Goal: Contribute content

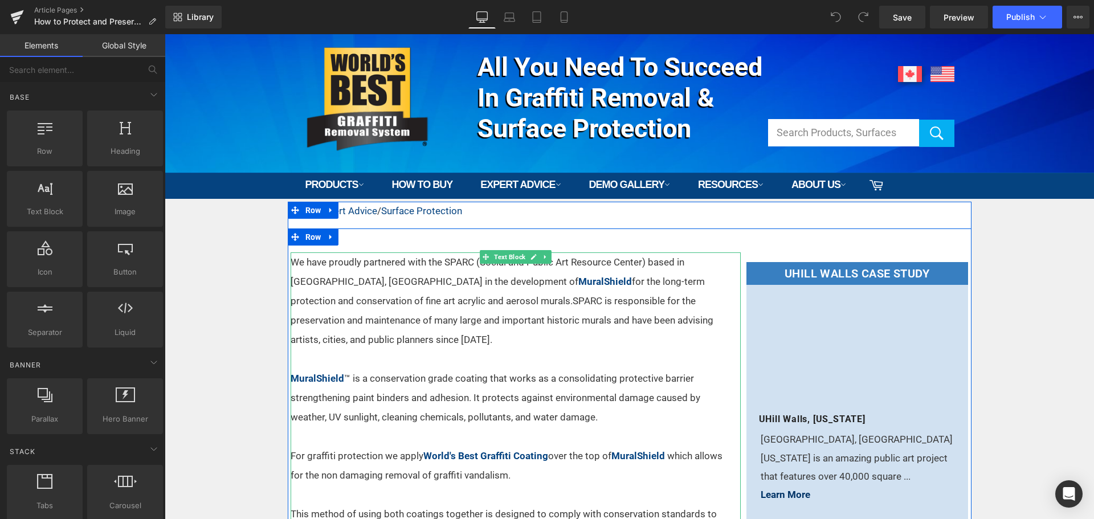
click at [535, 349] on p at bounding box center [509, 358] width 436 height 19
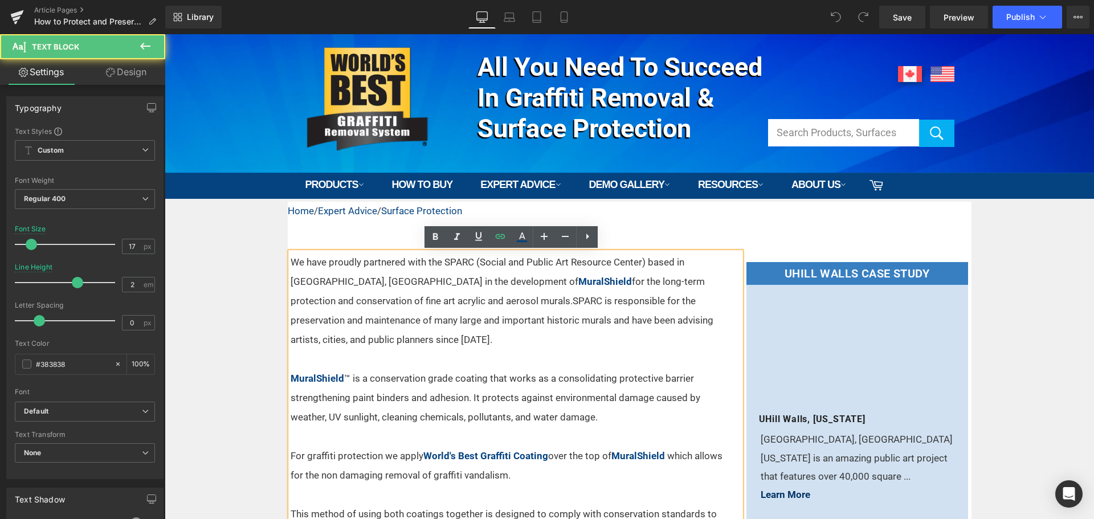
click at [449, 282] on p "We have proudly partnered with the SPARC (Social and Public Art Resource Center…" at bounding box center [509, 301] width 436 height 97
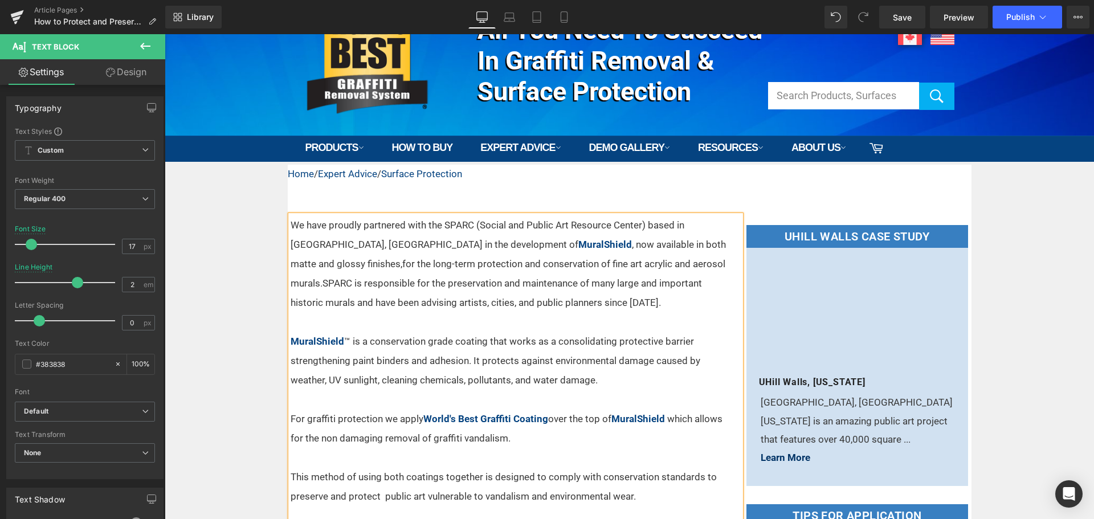
scroll to position [57, 0]
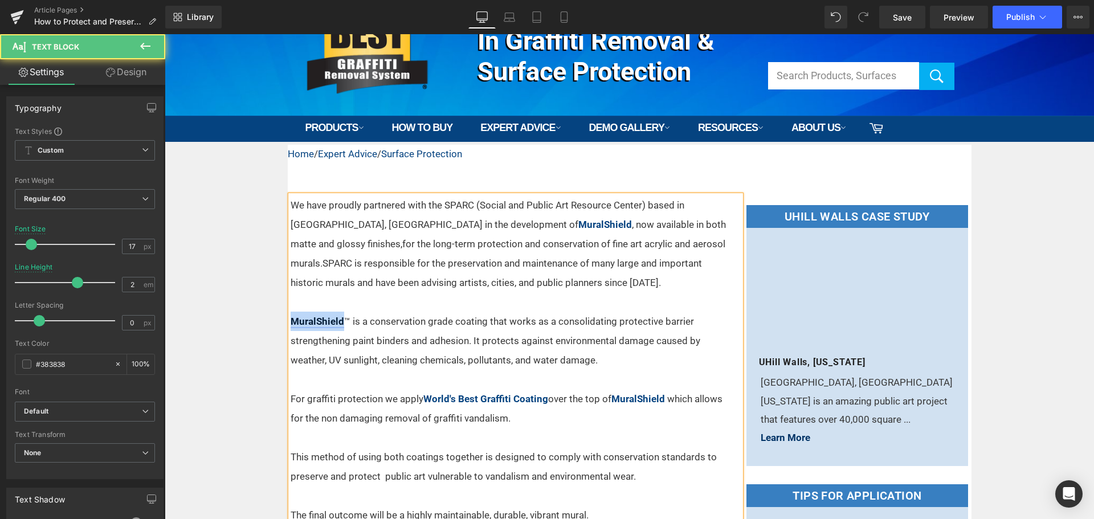
drag, startPoint x: 341, startPoint y: 320, endPoint x: 286, endPoint y: 321, distance: 54.7
click at [291, 321] on p "MuralShield ™ is a conservation grade coating that works as a consolidating pro…" at bounding box center [509, 341] width 436 height 58
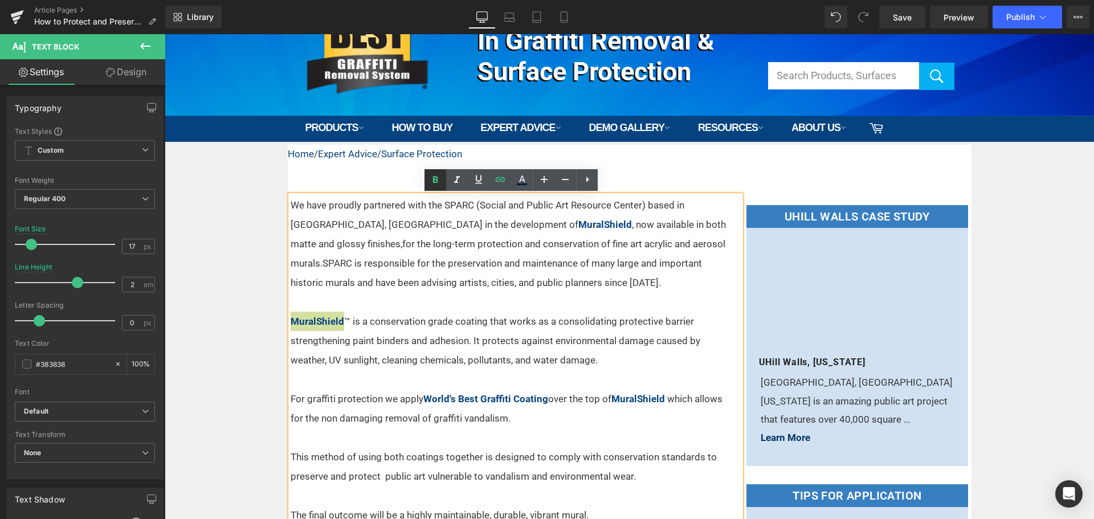
click at [432, 181] on icon at bounding box center [436, 180] width 14 height 14
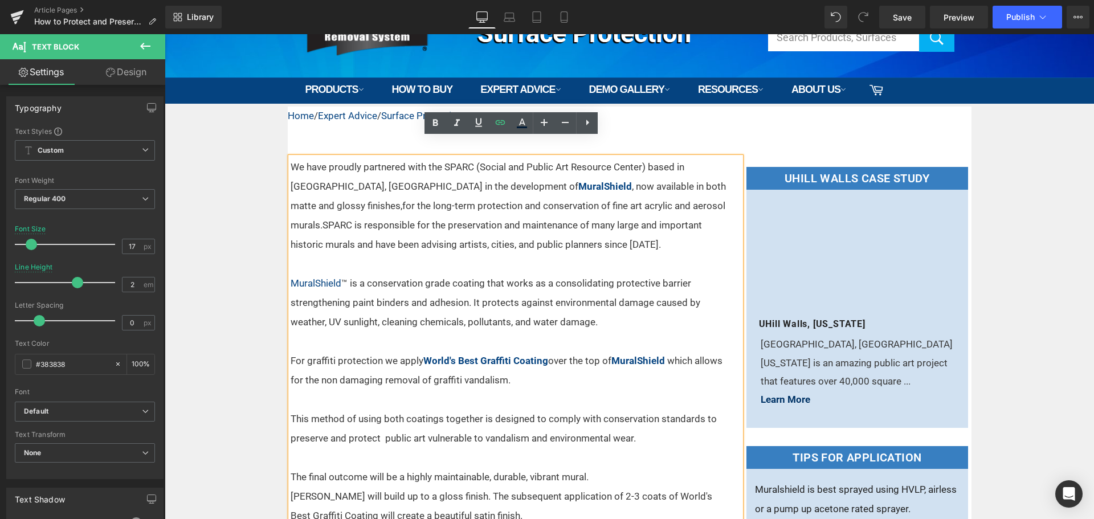
scroll to position [114, 0]
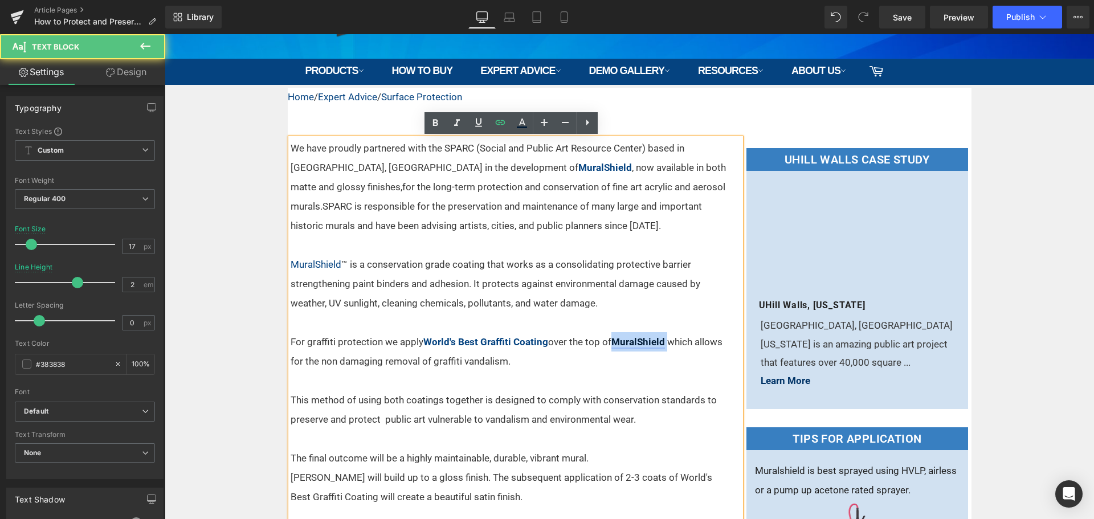
drag, startPoint x: 655, startPoint y: 344, endPoint x: 609, endPoint y: 345, distance: 46.2
click at [609, 345] on p "For graffiti protection we apply World's Best Graffiti Coating over the top of …" at bounding box center [509, 351] width 436 height 39
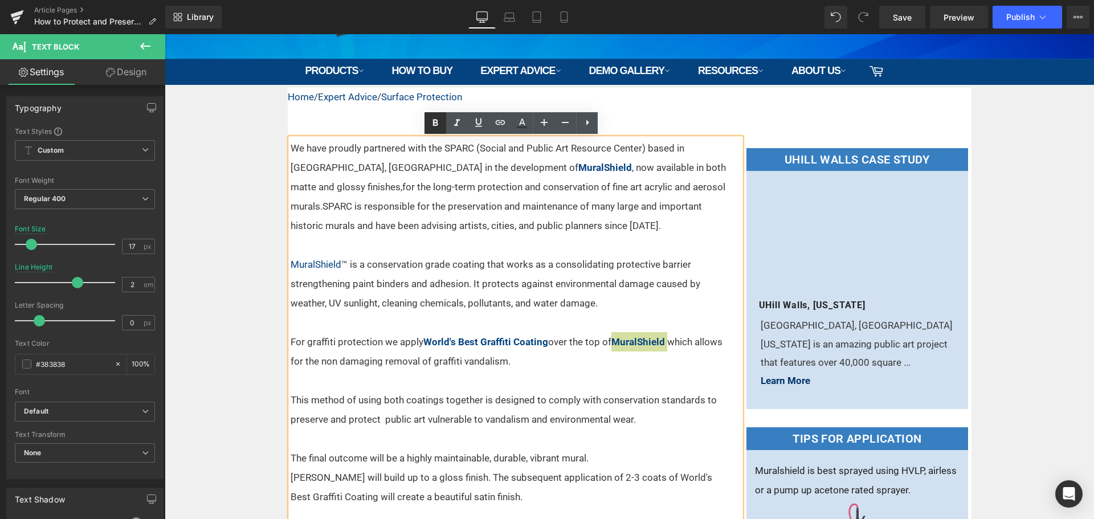
click at [435, 120] on icon at bounding box center [435, 122] width 5 height 7
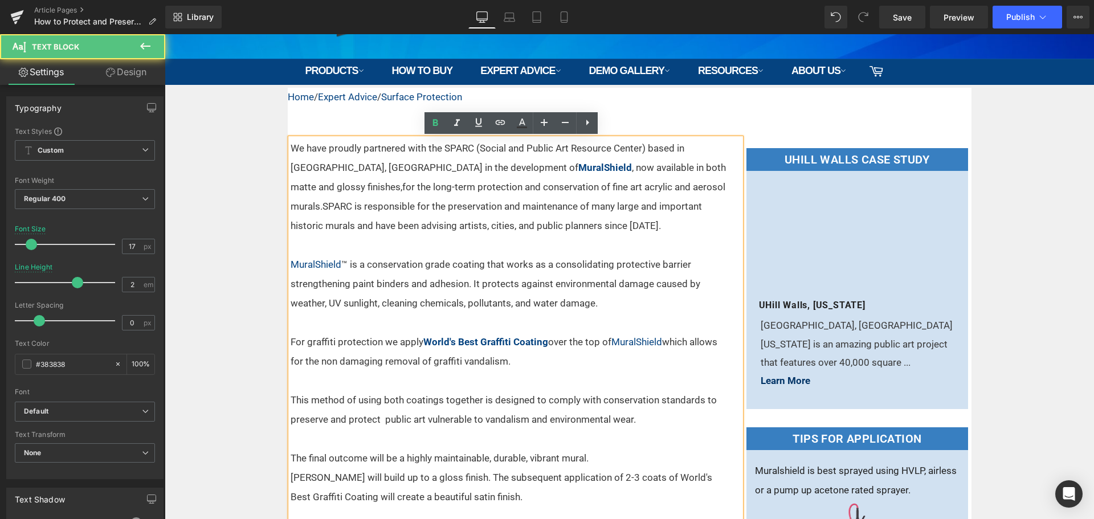
click at [542, 254] on p at bounding box center [509, 244] width 436 height 19
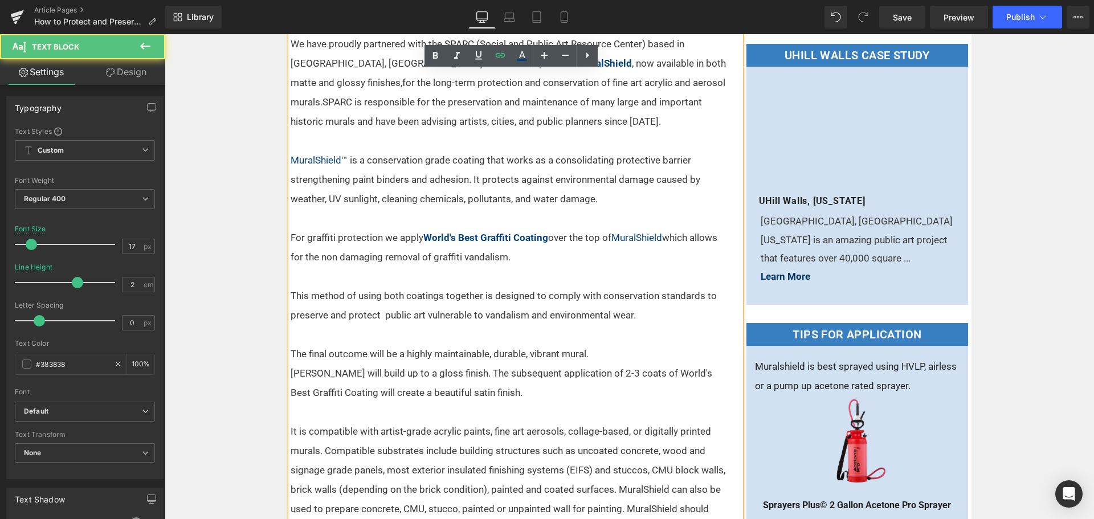
scroll to position [228, 0]
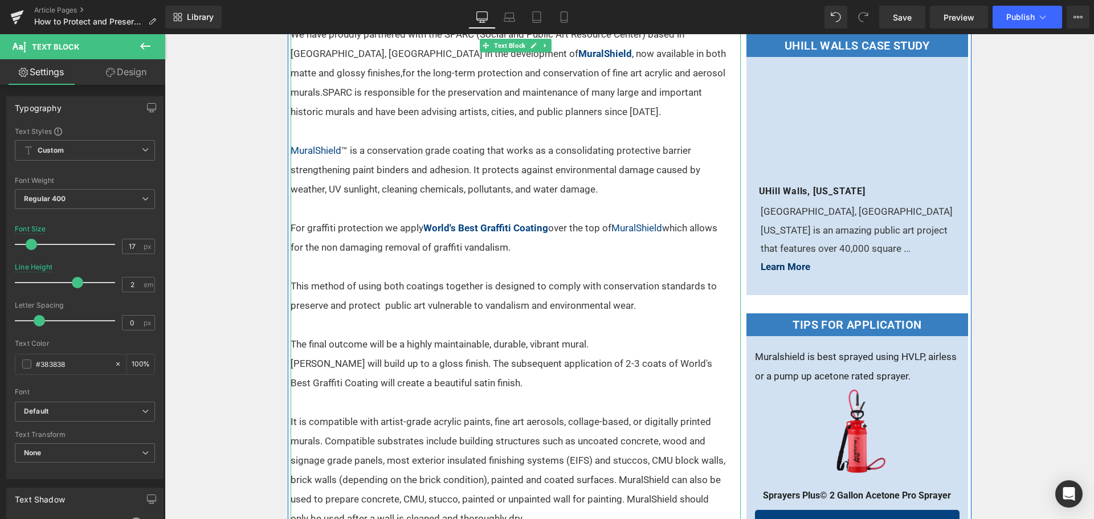
click at [480, 367] on p "[PERSON_NAME] will build up to a gloss finish. The subsequent application of 2-…" at bounding box center [509, 373] width 436 height 39
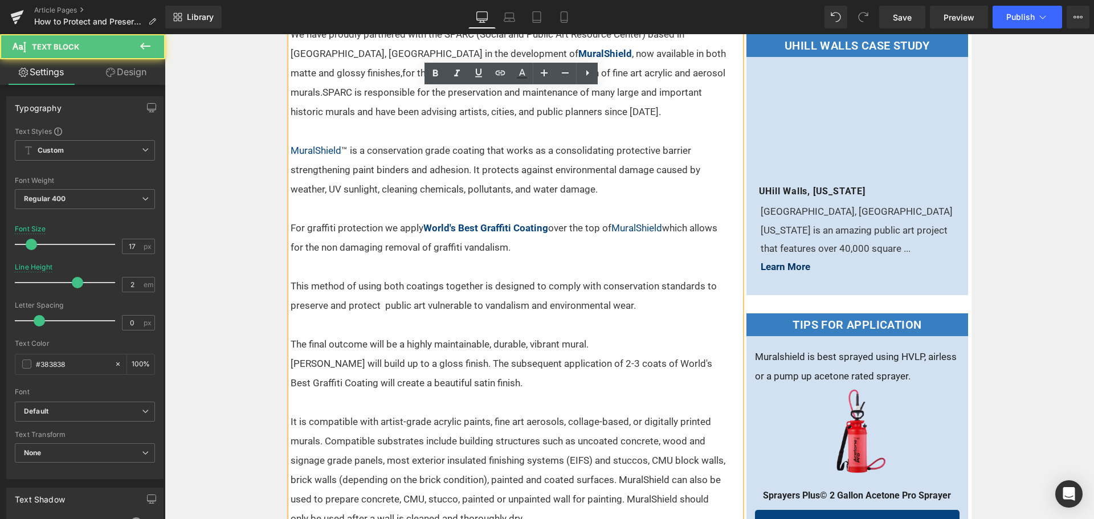
click at [607, 340] on p "The final outcome will be a highly maintainable, durable, vibrant mural." at bounding box center [509, 344] width 436 height 19
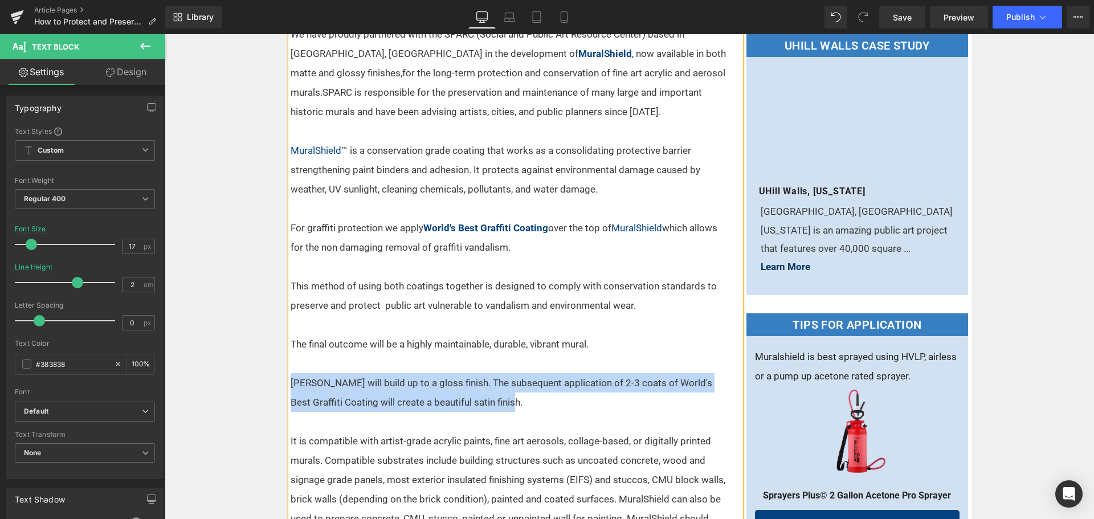
drag, startPoint x: 507, startPoint y: 408, endPoint x: 288, endPoint y: 383, distance: 220.8
click at [291, 383] on p "[PERSON_NAME] will build up to a gloss finish. The subsequent application of 2-…" at bounding box center [509, 392] width 436 height 39
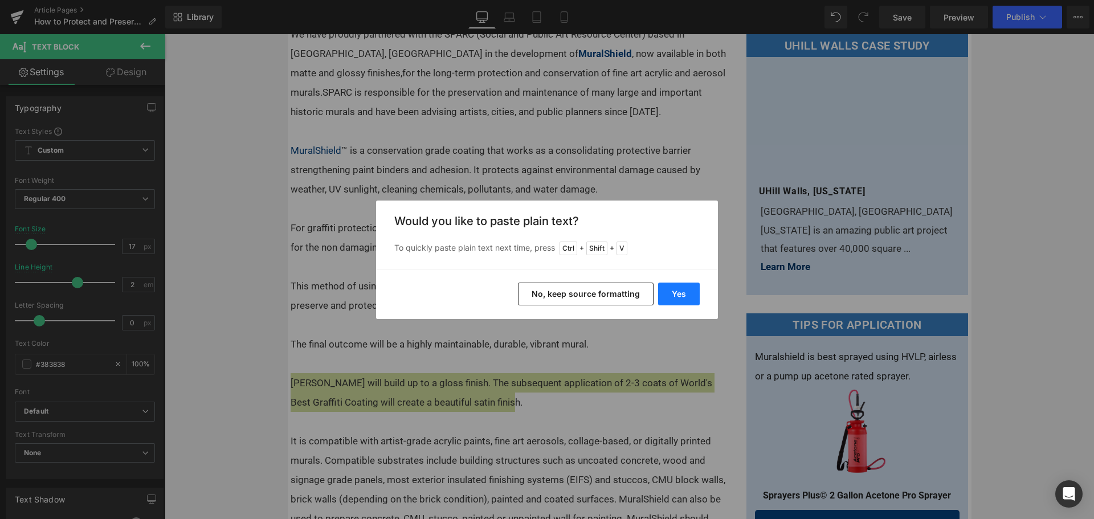
click at [671, 290] on button "Yes" at bounding box center [679, 294] width 42 height 23
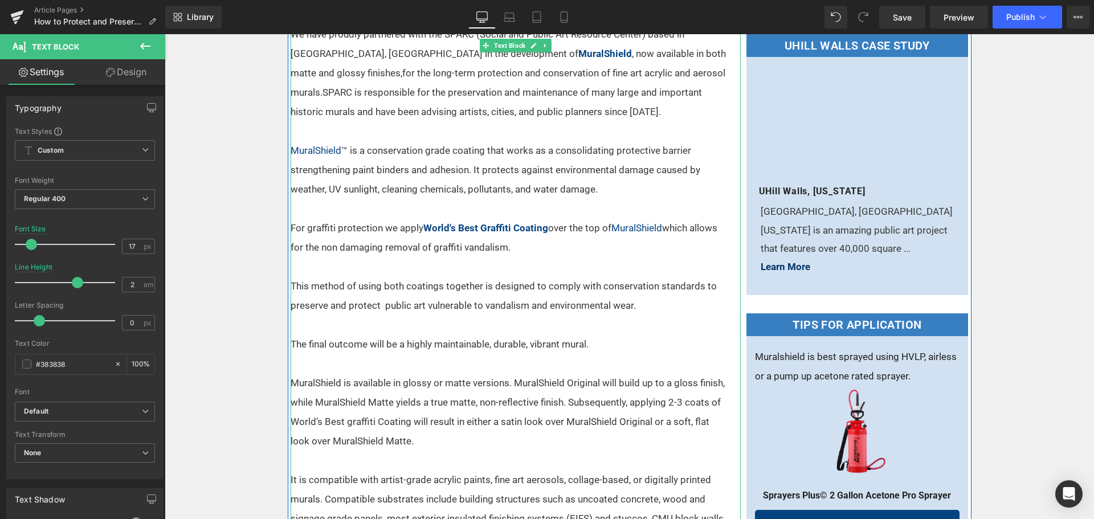
click at [545, 386] on p "MuralShield is available in glossy or matte versions. MuralShield Original will…" at bounding box center [509, 412] width 436 height 78
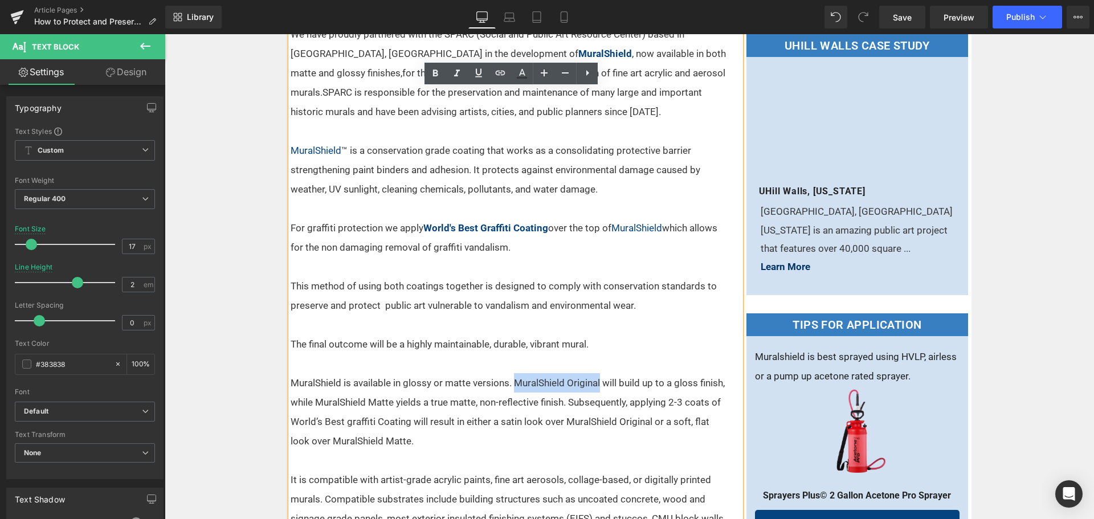
drag, startPoint x: 509, startPoint y: 383, endPoint x: 596, endPoint y: 378, distance: 87.4
click at [596, 378] on p "MuralShield is available in glossy or matte versions. MuralShield Original will…" at bounding box center [509, 412] width 436 height 78
click at [502, 75] on icon at bounding box center [501, 73] width 10 height 5
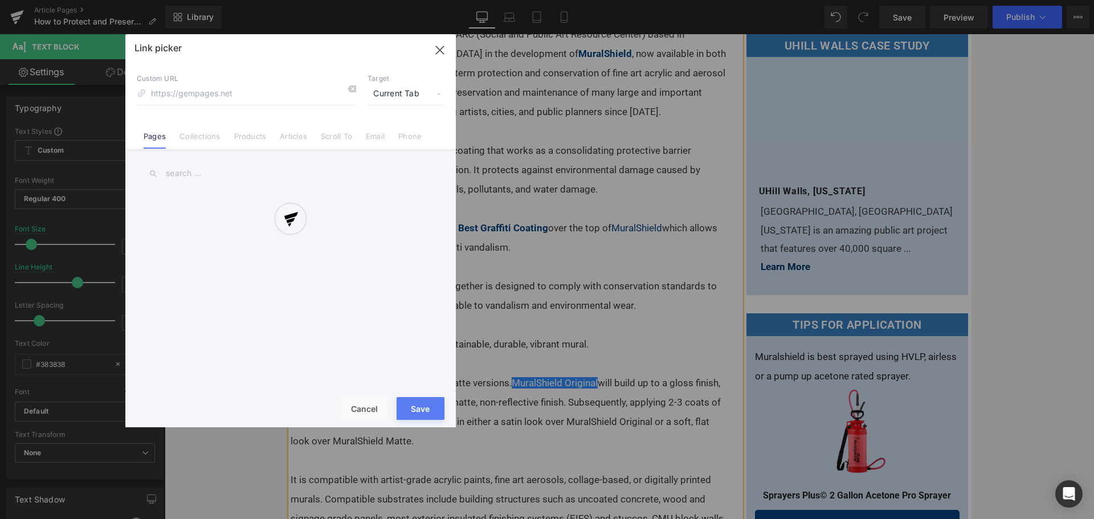
click at [698, 0] on div "Text Color Highlight Color #333333 Edit or remove link: Edit - Unlink - Cancel …" at bounding box center [547, 0] width 1094 height 0
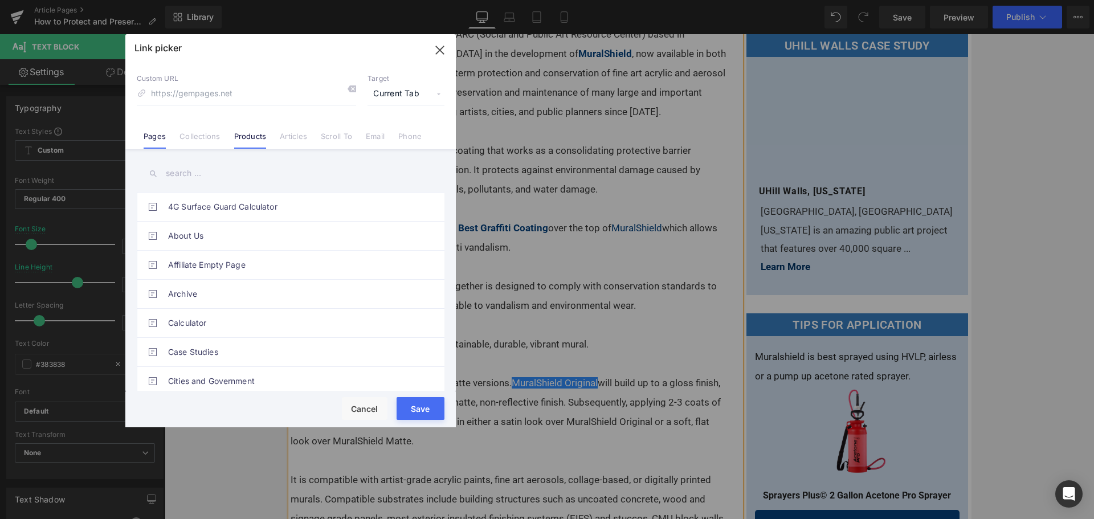
click at [257, 137] on link "Products" at bounding box center [250, 140] width 32 height 17
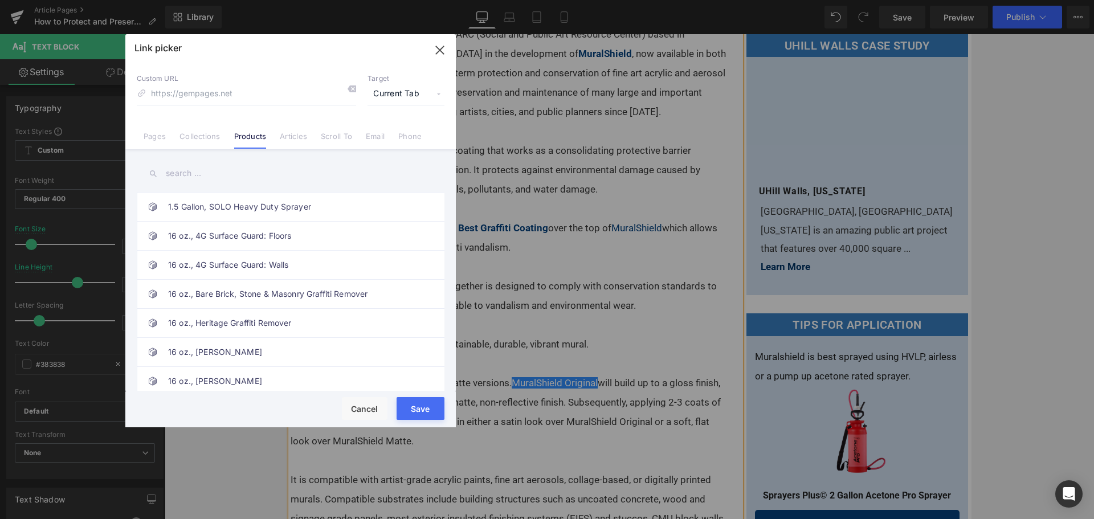
click at [182, 178] on input "text" at bounding box center [291, 174] width 308 height 26
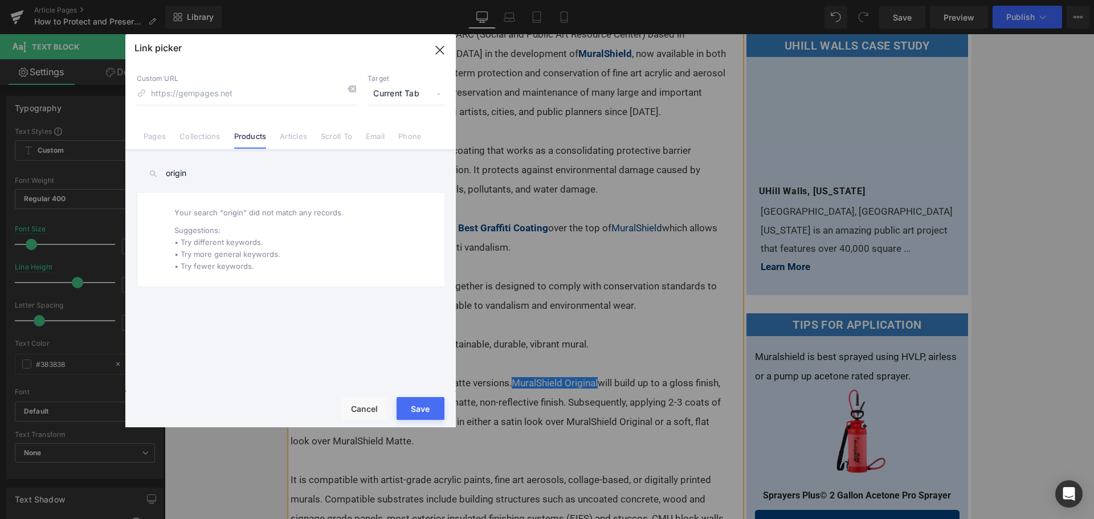
click at [182, 178] on input "origin" at bounding box center [291, 174] width 308 height 26
click at [231, 166] on input "origin" at bounding box center [291, 174] width 308 height 26
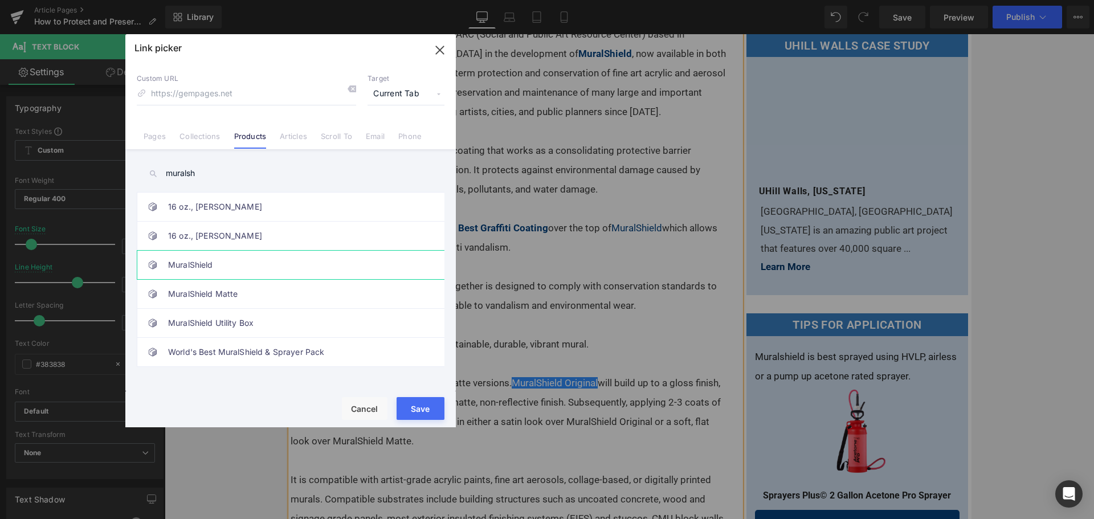
type input "muralsh"
click at [211, 263] on link "MuralShield" at bounding box center [293, 265] width 251 height 29
type input "/products/muralshield"
click at [425, 402] on button "Save" at bounding box center [421, 408] width 48 height 23
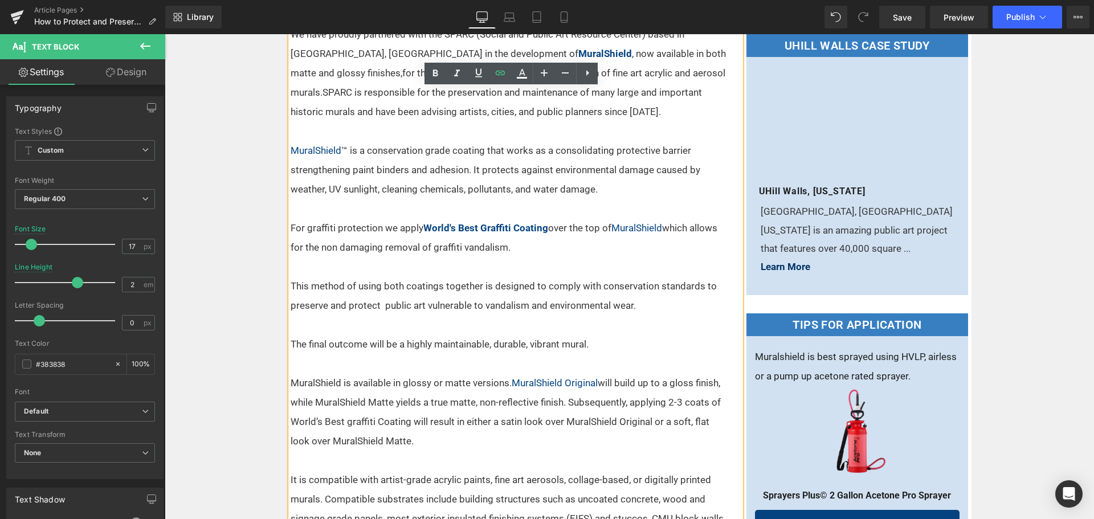
click at [514, 399] on p "MuralShield is available in glossy or matte versions. MuralShield Original will…" at bounding box center [509, 412] width 436 height 78
drag, startPoint x: 389, startPoint y: 401, endPoint x: 312, endPoint y: 397, distance: 77.0
click at [312, 397] on p "MuralShield is available in glossy or matte versions. MuralShield Original will…" at bounding box center [509, 412] width 436 height 78
click at [494, 69] on icon at bounding box center [501, 73] width 14 height 14
click at [509, 0] on div "Text Color Highlight Color #333333 Edit or remove link: Edit - Unlink - Cancel" at bounding box center [547, 0] width 1094 height 0
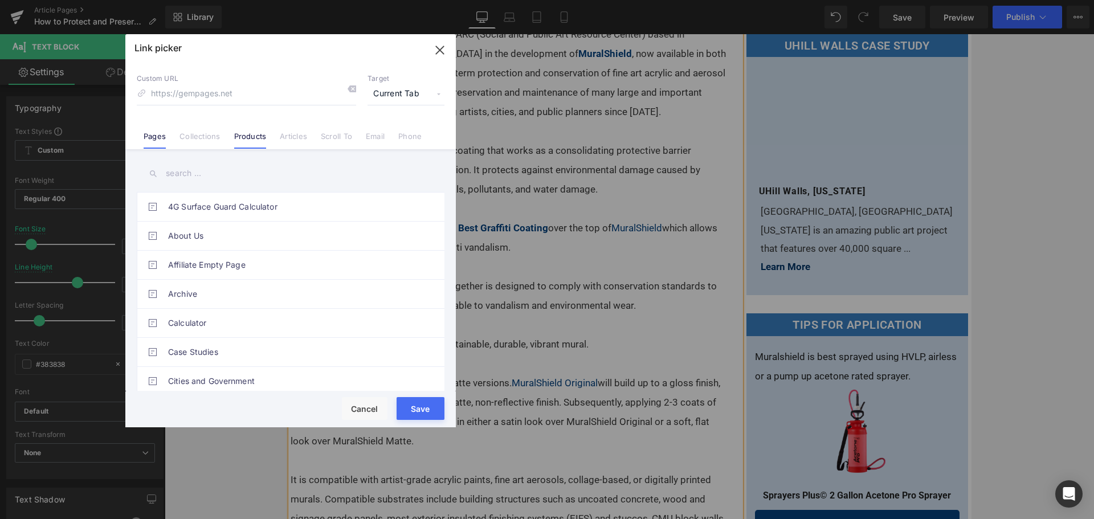
click at [237, 140] on link "Products" at bounding box center [250, 140] width 32 height 17
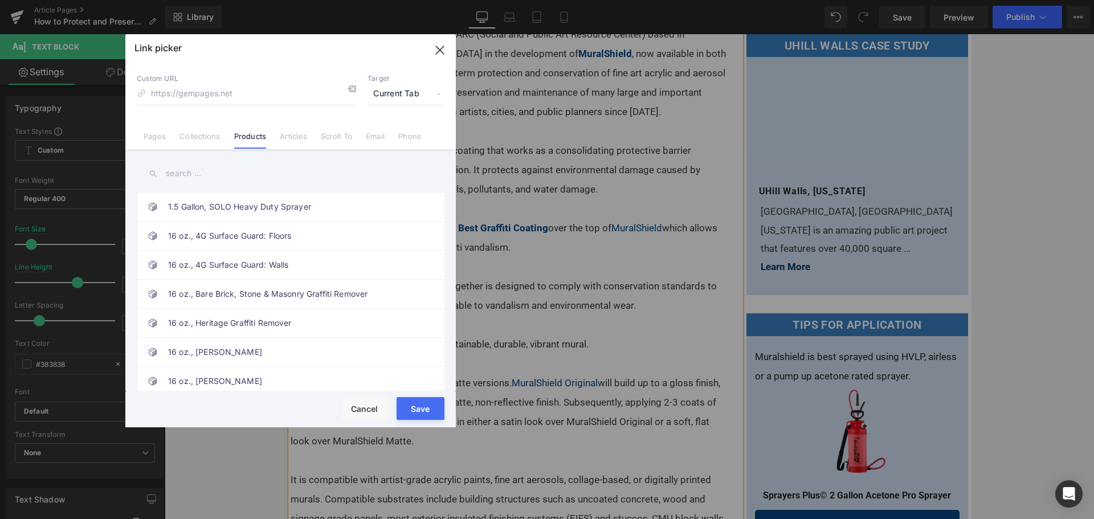
click at [215, 173] on input "text" at bounding box center [291, 174] width 308 height 26
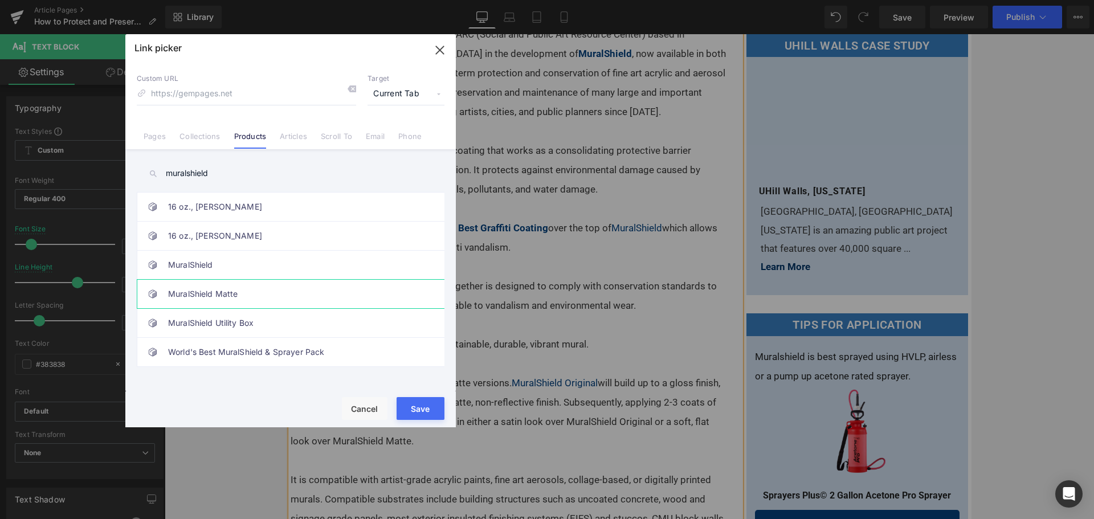
type input "muralshield"
click at [272, 287] on link "MuralShield Matte" at bounding box center [293, 294] width 251 height 29
type input "/products/muralshield-matte"
drag, startPoint x: 420, startPoint y: 412, endPoint x: 287, endPoint y: 376, distance: 137.6
click at [420, 412] on button "Save" at bounding box center [421, 408] width 48 height 23
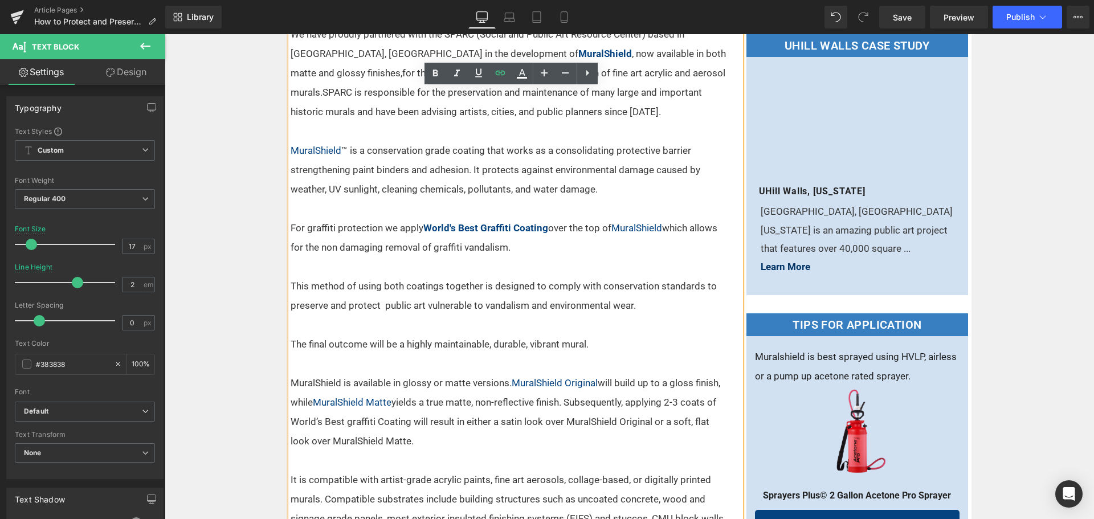
click at [452, 410] on p "MuralShield is available in glossy or matte versions. MuralShield Original will…" at bounding box center [509, 412] width 436 height 78
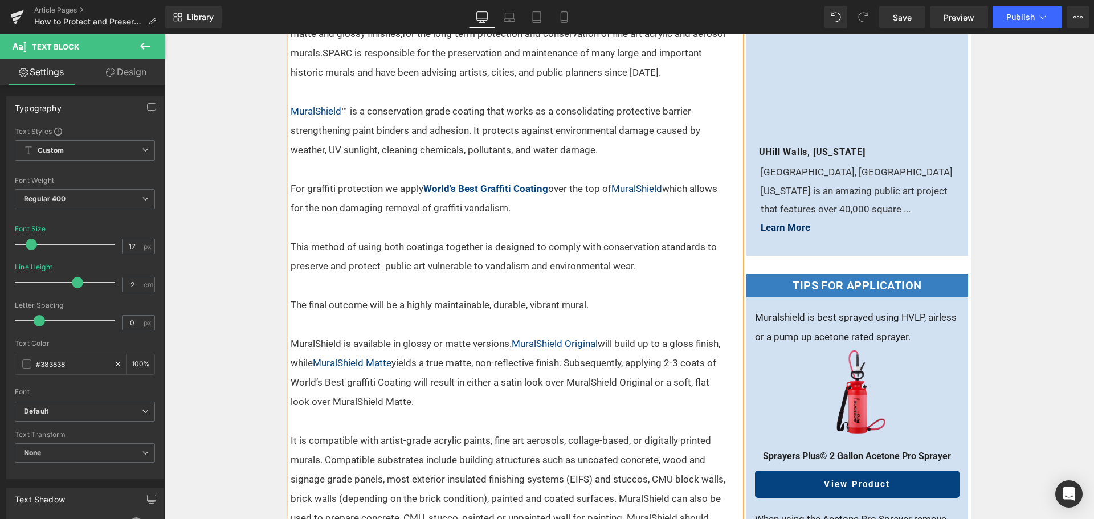
scroll to position [285, 0]
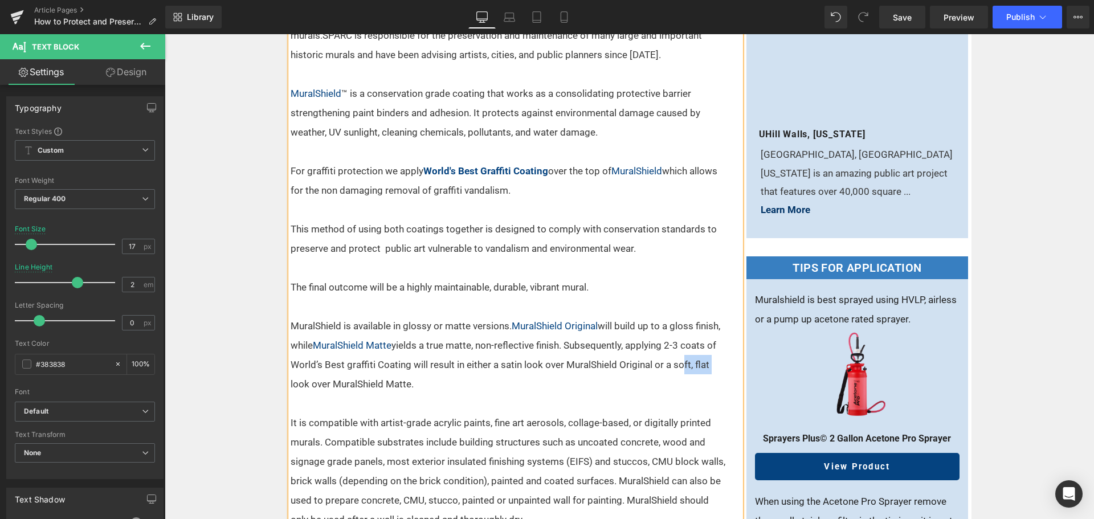
drag, startPoint x: 703, startPoint y: 365, endPoint x: 674, endPoint y: 367, distance: 29.7
click at [674, 367] on p "MuralShield is available in glossy or matte versions. MuralShield Original will…" at bounding box center [509, 355] width 436 height 78
click at [517, 397] on p at bounding box center [509, 403] width 436 height 19
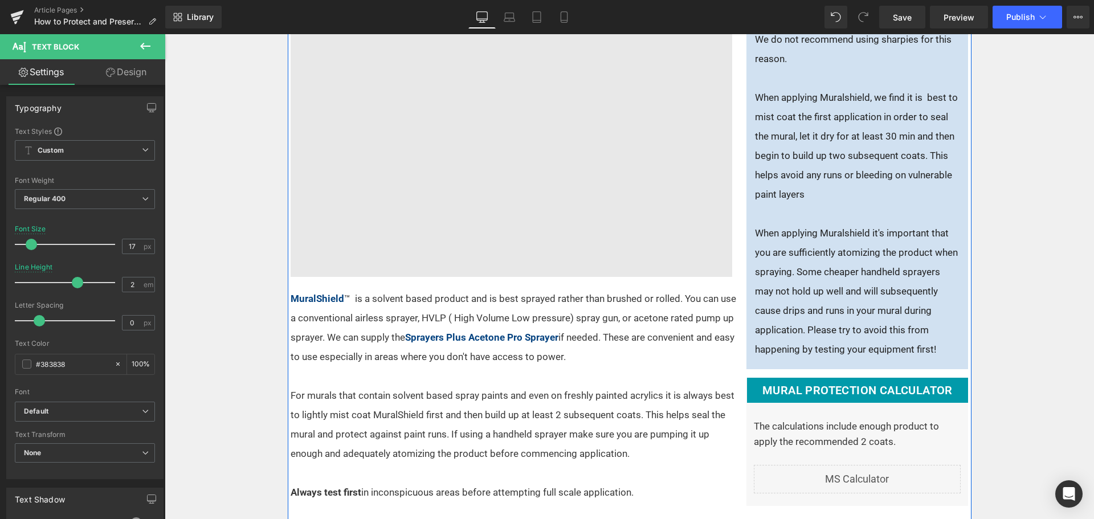
scroll to position [1254, 0]
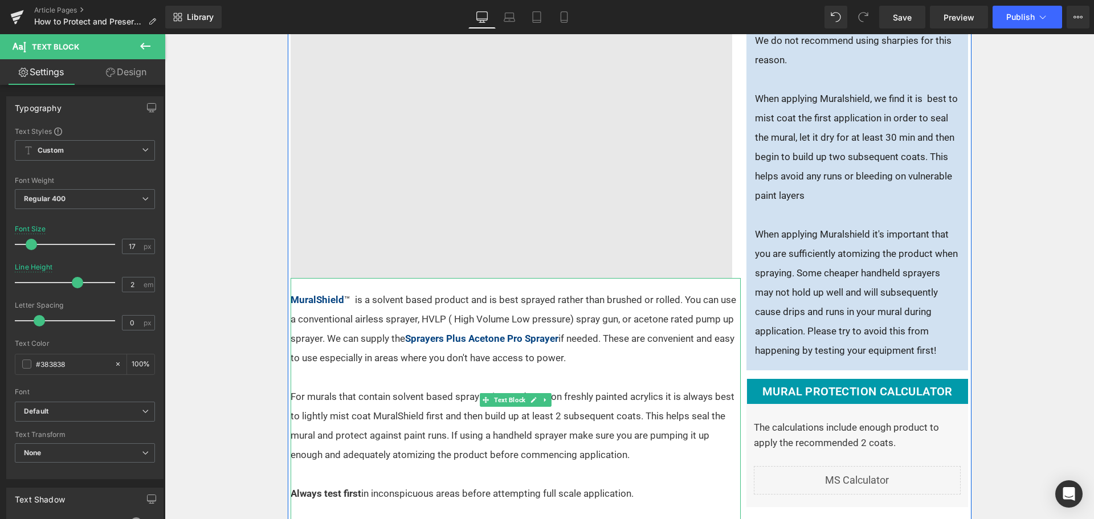
click at [674, 388] on p "For murals that contain solvent based spray paints and even on freshly painted …" at bounding box center [516, 435] width 450 height 97
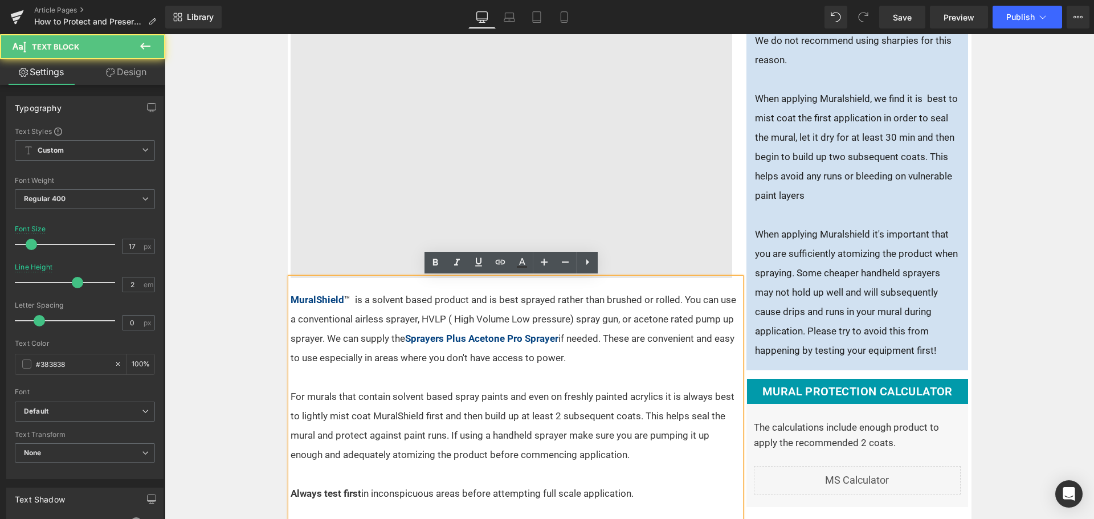
scroll to position [969, 0]
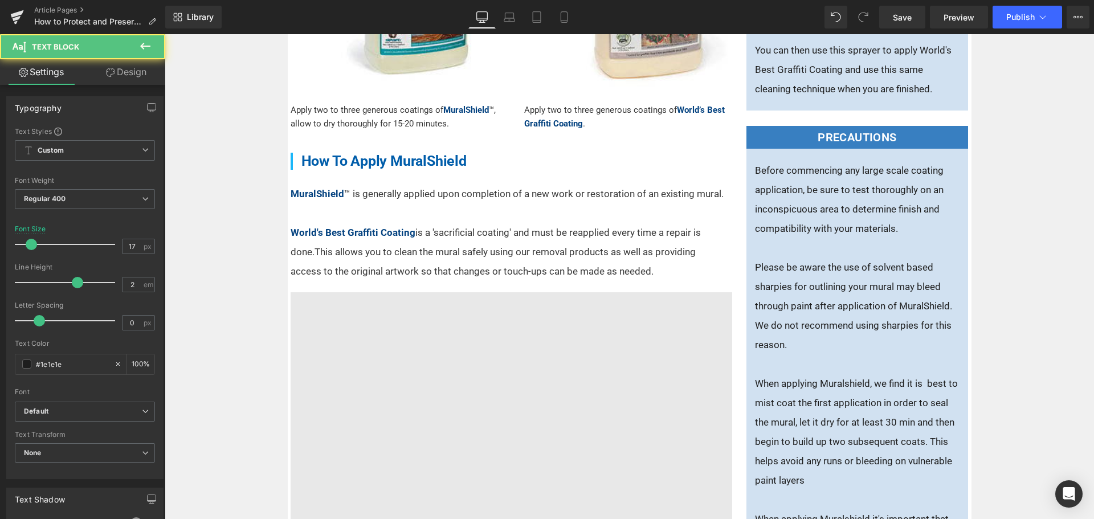
click at [870, 341] on p "Please be aware the use of solvent based sharpies for outlining your mural may …" at bounding box center [857, 306] width 205 height 97
type input "16"
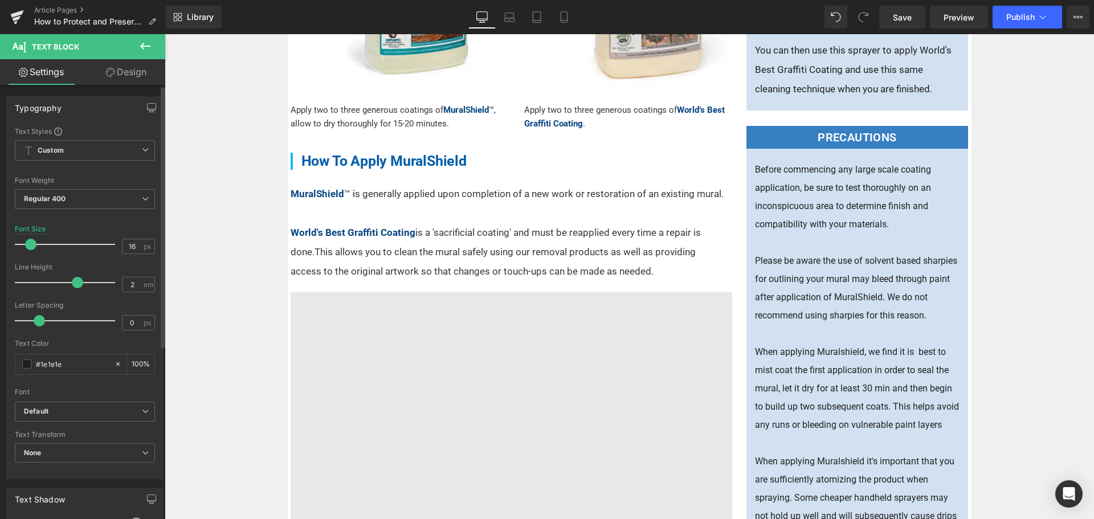
click at [30, 245] on span at bounding box center [30, 244] width 11 height 11
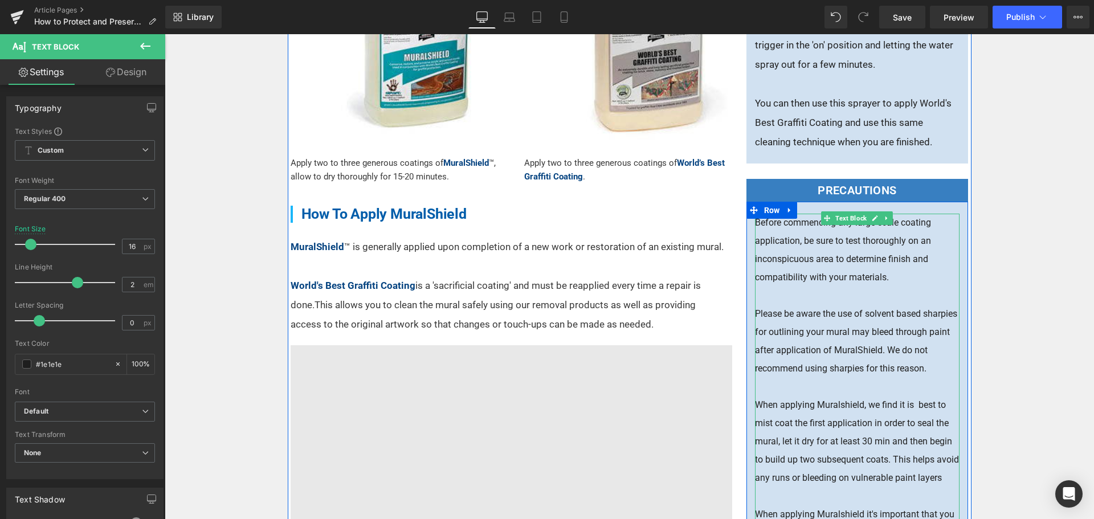
scroll to position [855, 0]
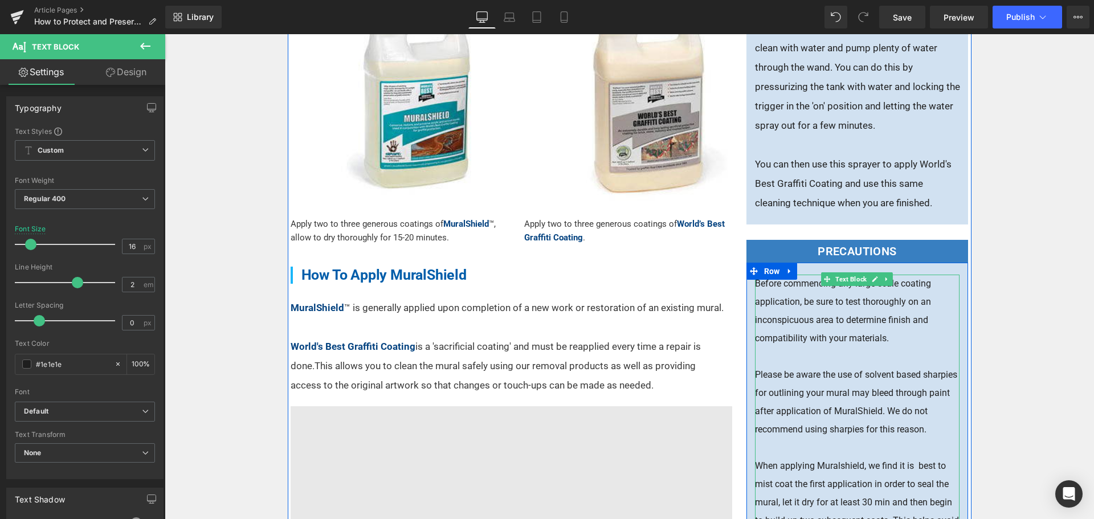
click at [880, 170] on p "You can then use this sprayer to apply World's Best Graffiti Coating and use th…" at bounding box center [857, 183] width 205 height 58
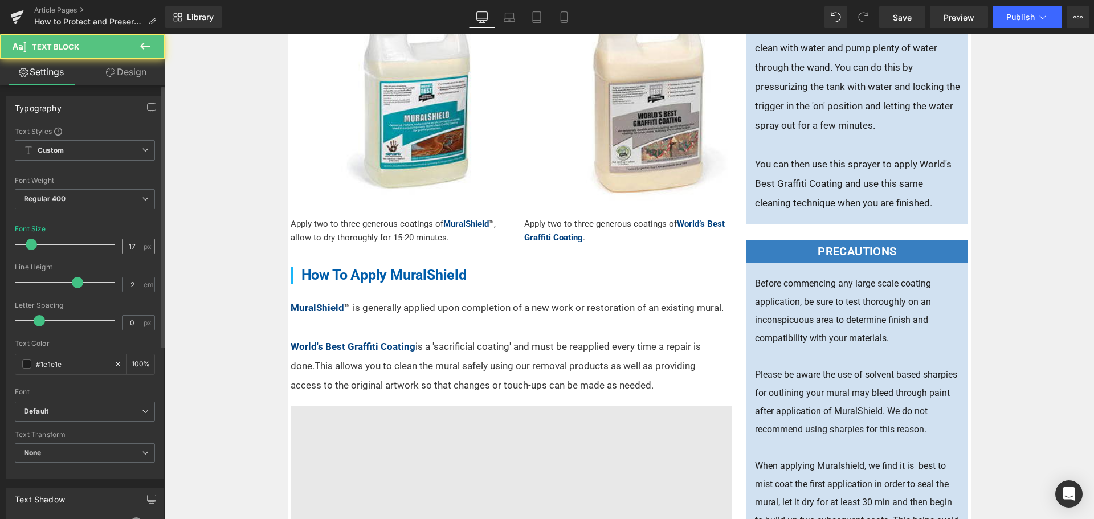
click at [139, 242] on div "17 px" at bounding box center [138, 246] width 33 height 15
click at [132, 245] on input "17" at bounding box center [133, 246] width 20 height 14
type input "16"
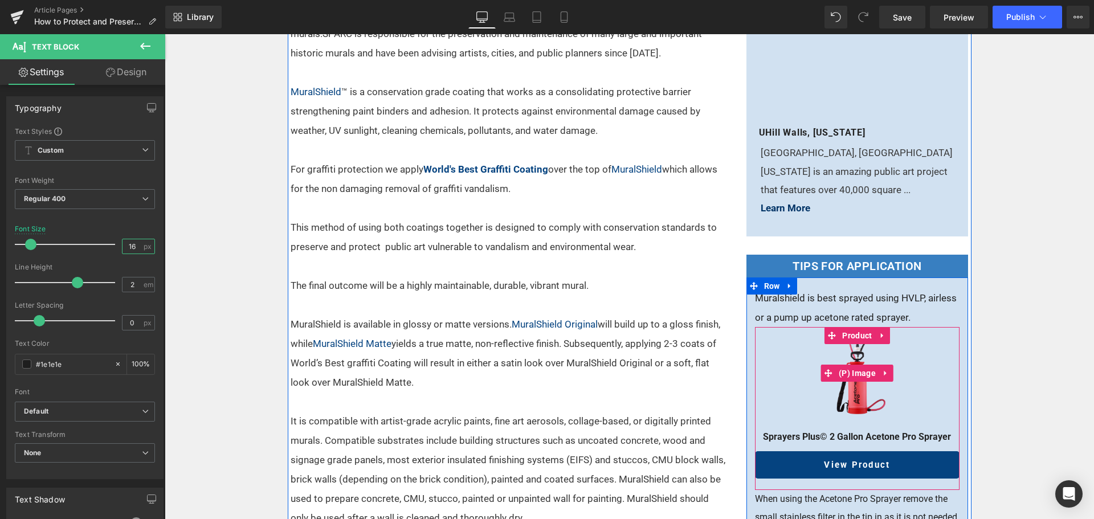
scroll to position [285, 0]
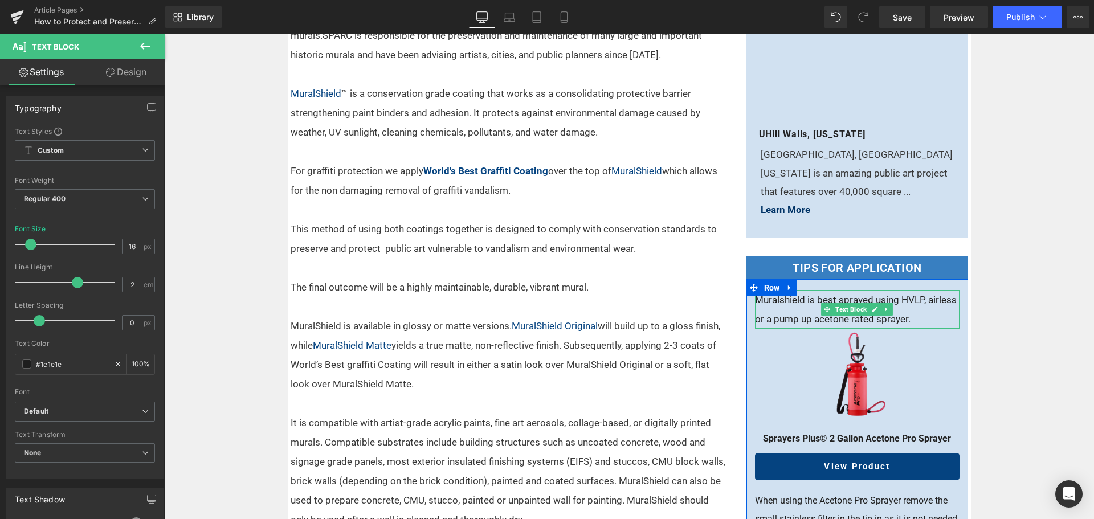
click at [907, 304] on p "Muralshield is best sprayed using HVLP, airless or a pump up acetone rated spra…" at bounding box center [857, 309] width 205 height 39
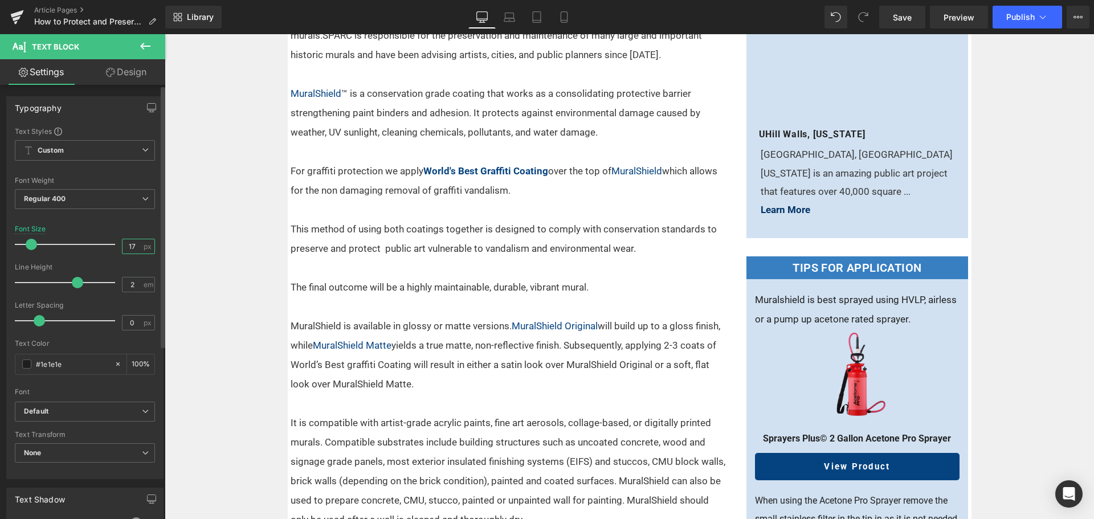
click at [132, 247] on input "17" at bounding box center [133, 246] width 20 height 14
type input "16"
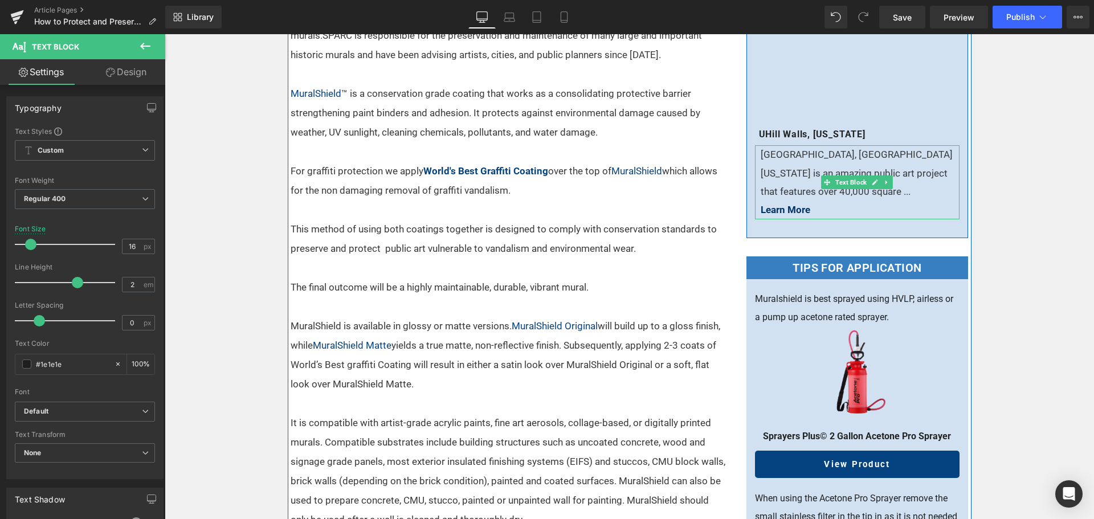
click at [852, 160] on p "[GEOGRAPHIC_DATA], [GEOGRAPHIC_DATA][US_STATE] is an amazing public art project…" at bounding box center [858, 172] width 194 height 55
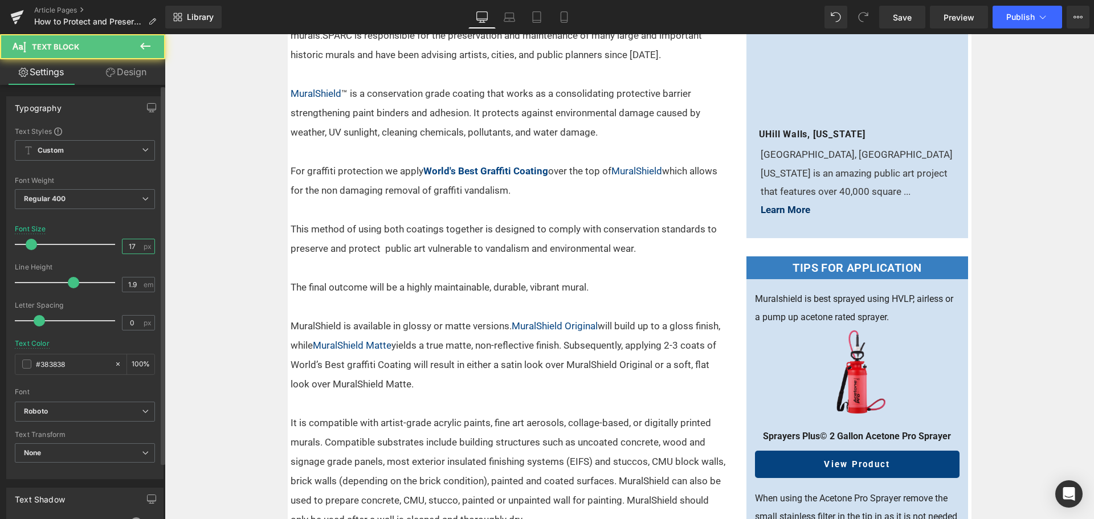
click at [124, 243] on input "17" at bounding box center [133, 246] width 20 height 14
type input "16"
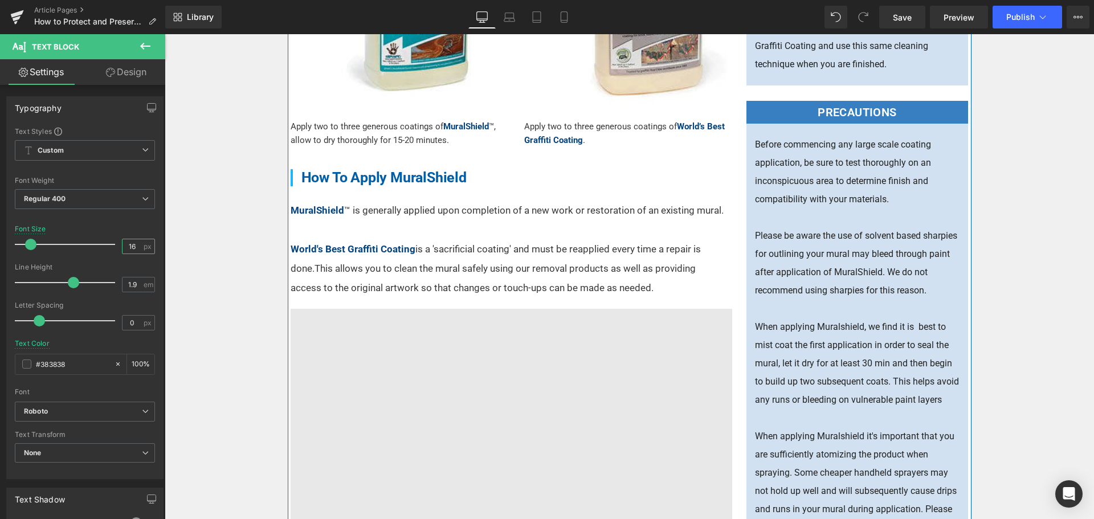
scroll to position [1083, 0]
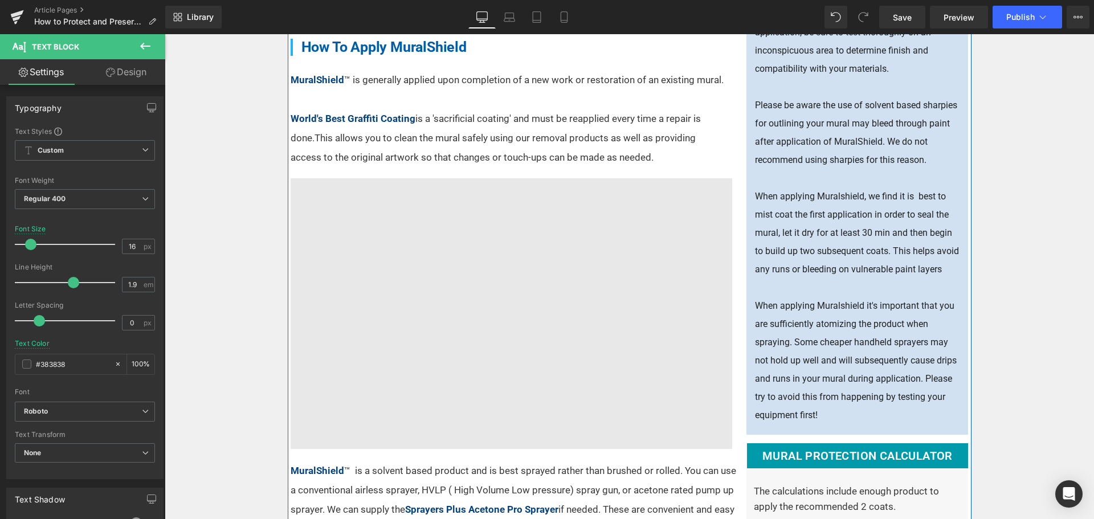
click at [874, 242] on p "When applying Muralshield, we find it is best to mist coat the first applicatio…" at bounding box center [857, 233] width 205 height 91
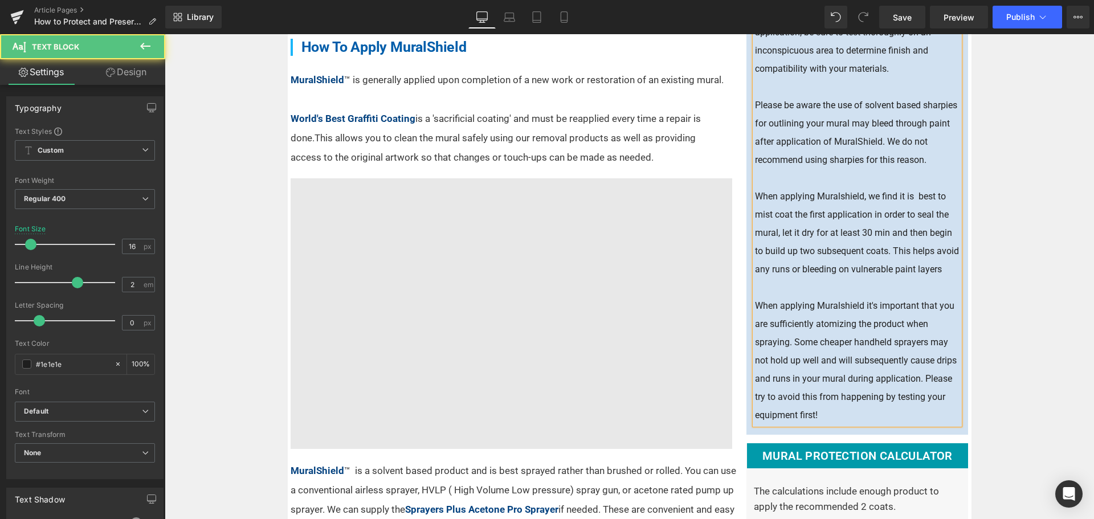
scroll to position [1311, 0]
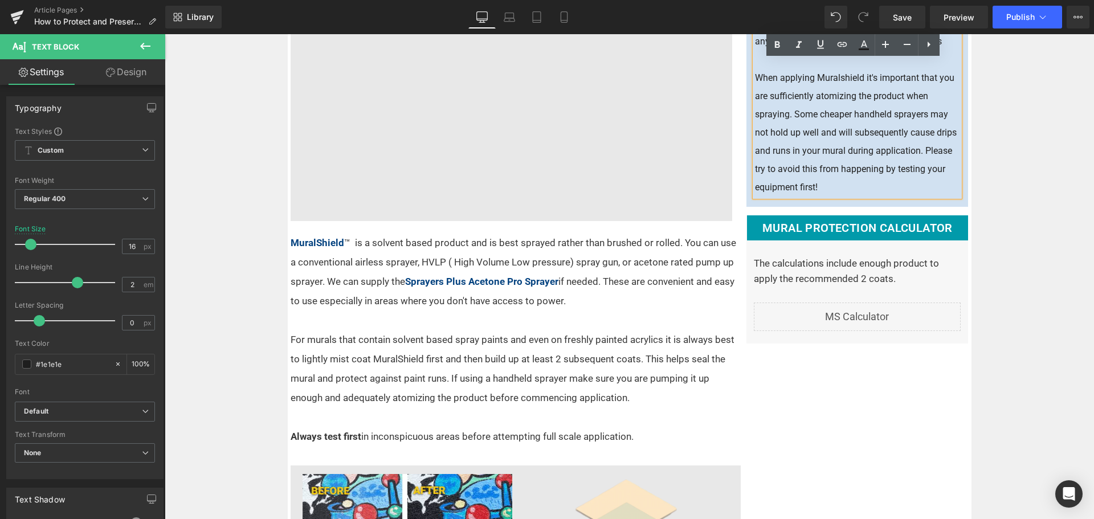
click at [866, 255] on p at bounding box center [857, 248] width 207 height 15
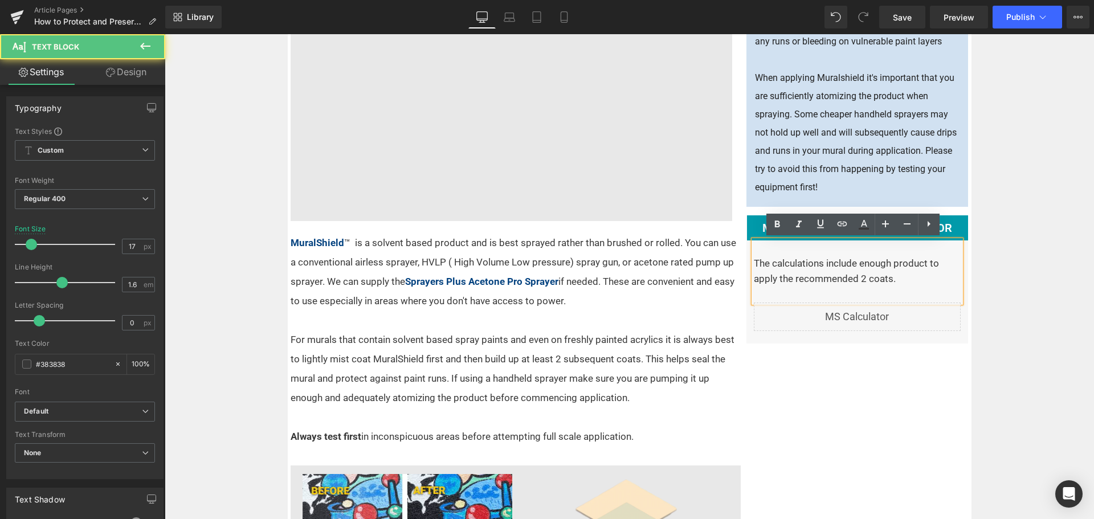
click at [865, 260] on p "The calculations include enough product to apply the recommended 2 coats." at bounding box center [857, 271] width 207 height 31
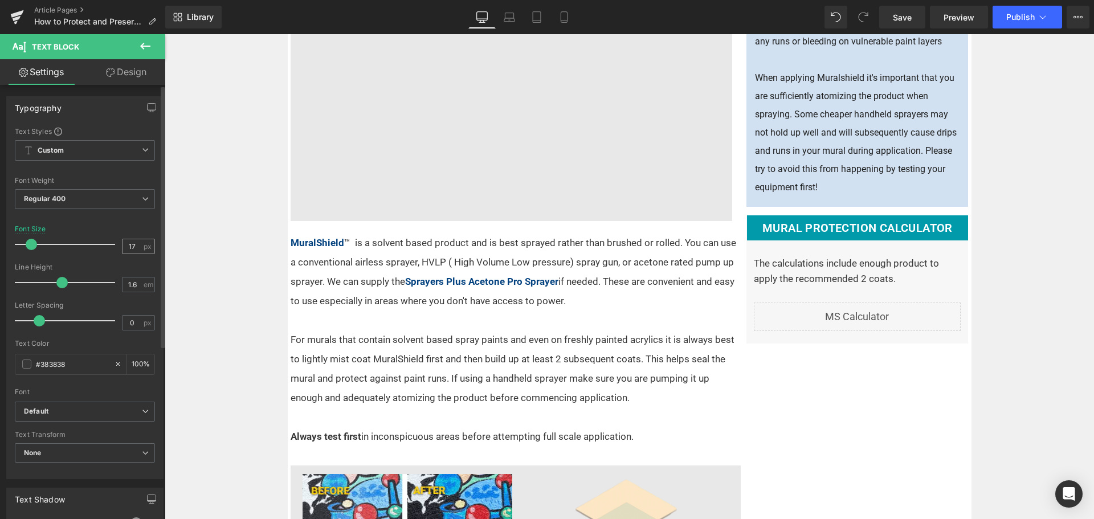
click at [123, 251] on input "17" at bounding box center [133, 246] width 20 height 14
type input "16"
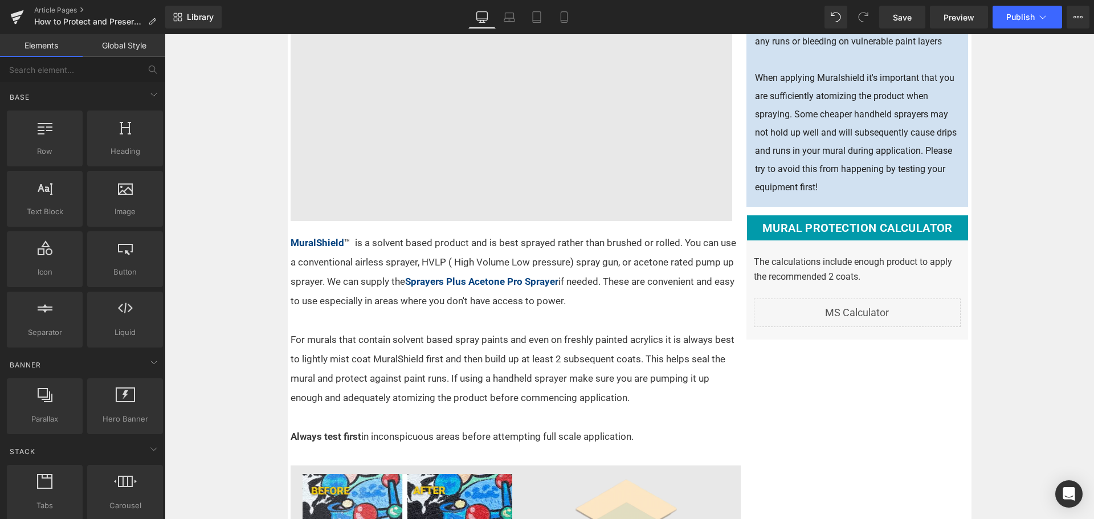
click at [1017, 17] on span "Publish" at bounding box center [1021, 17] width 29 height 9
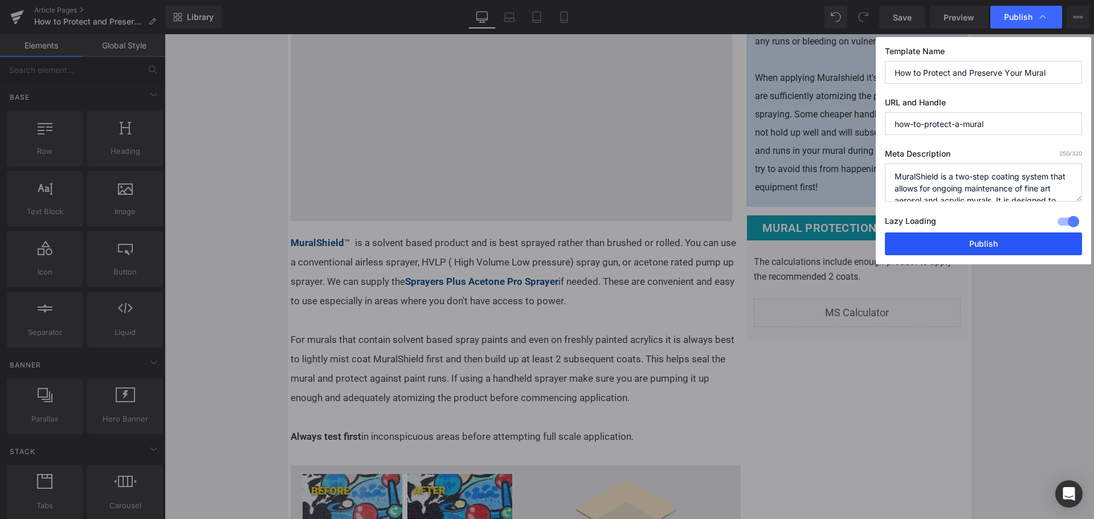
click at [982, 243] on button "Publish" at bounding box center [983, 244] width 197 height 23
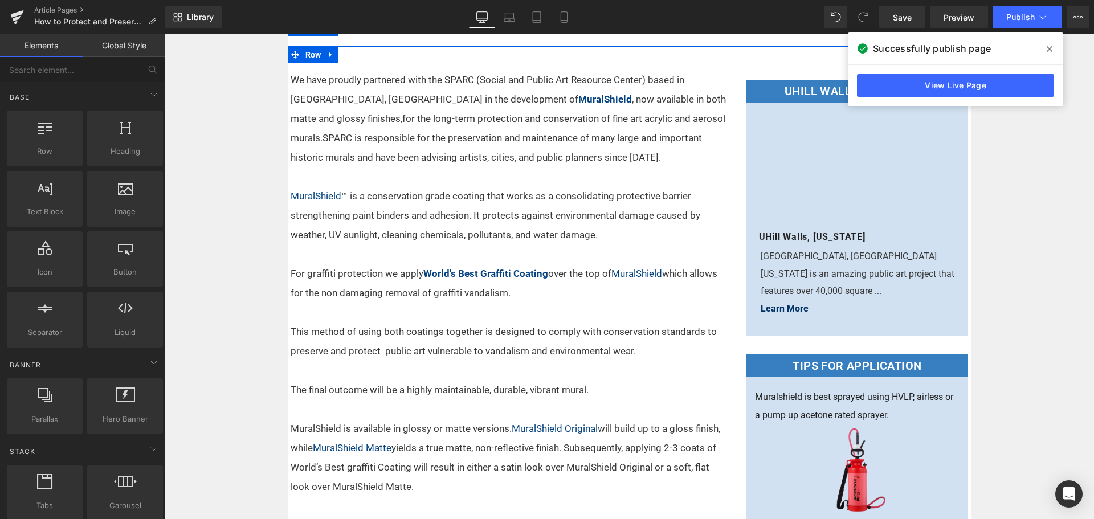
scroll to position [171, 0]
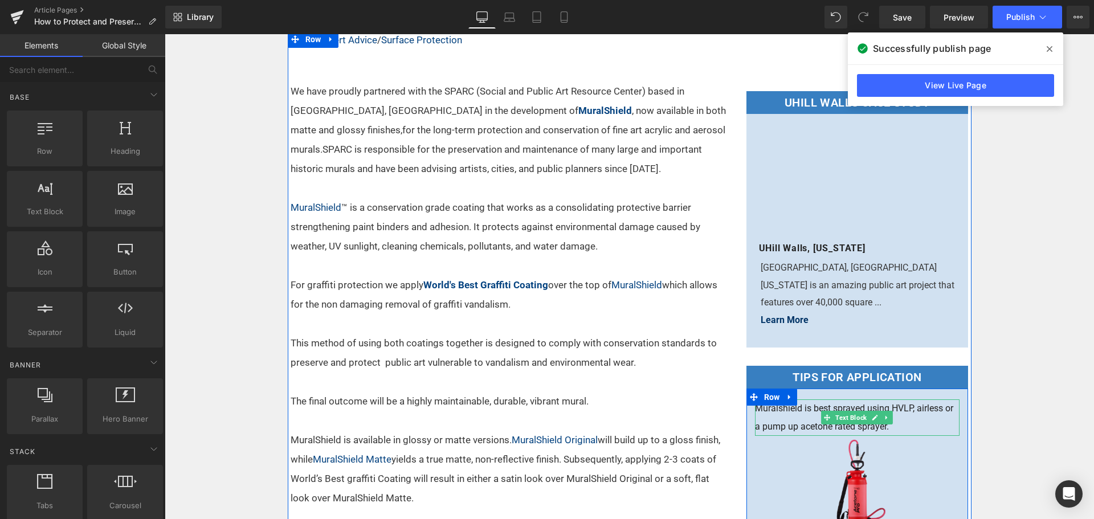
click at [784, 408] on p "Muralshield is best sprayed using HVLP, airless or a pump up acetone rated spra…" at bounding box center [857, 418] width 205 height 36
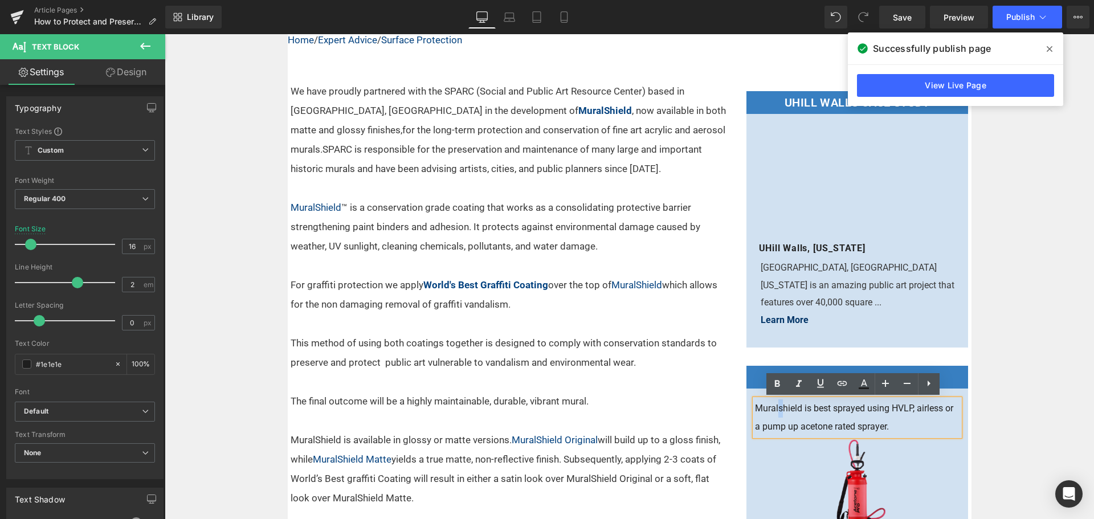
click at [779, 402] on p "Muralshield is best sprayed using HVLP, airless or a pump up acetone rated spra…" at bounding box center [857, 418] width 205 height 36
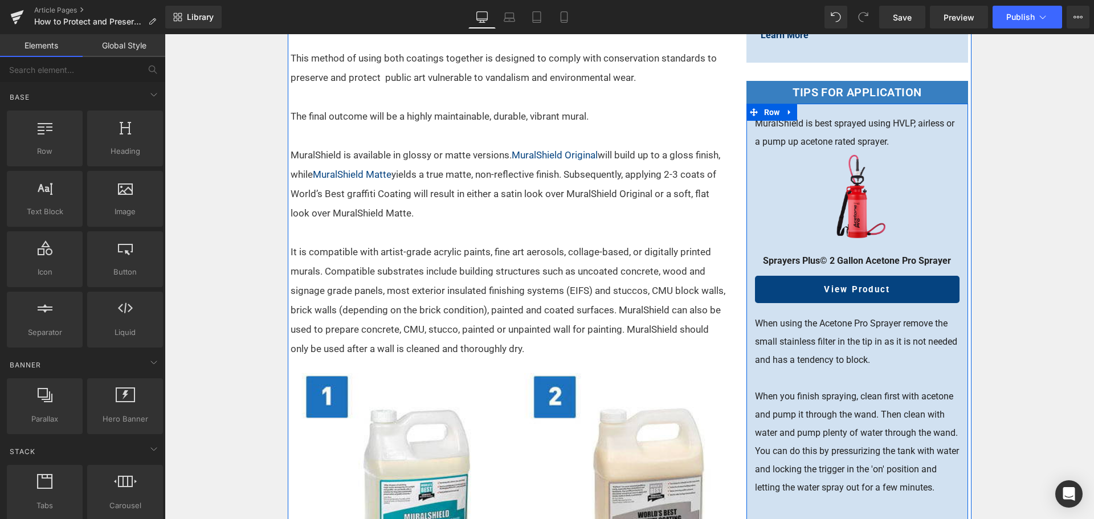
scroll to position [741, 0]
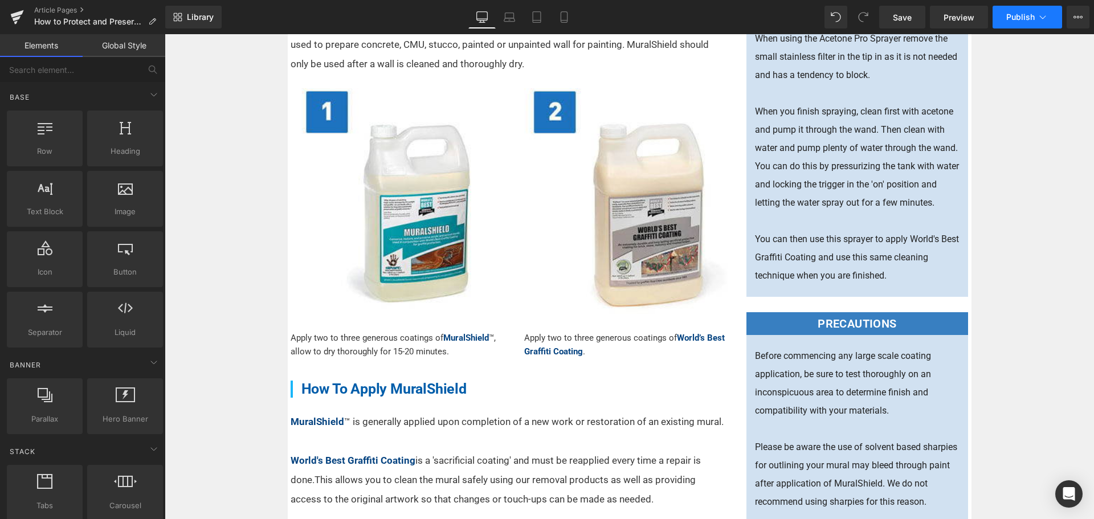
click at [1008, 17] on span "Publish" at bounding box center [1021, 17] width 29 height 9
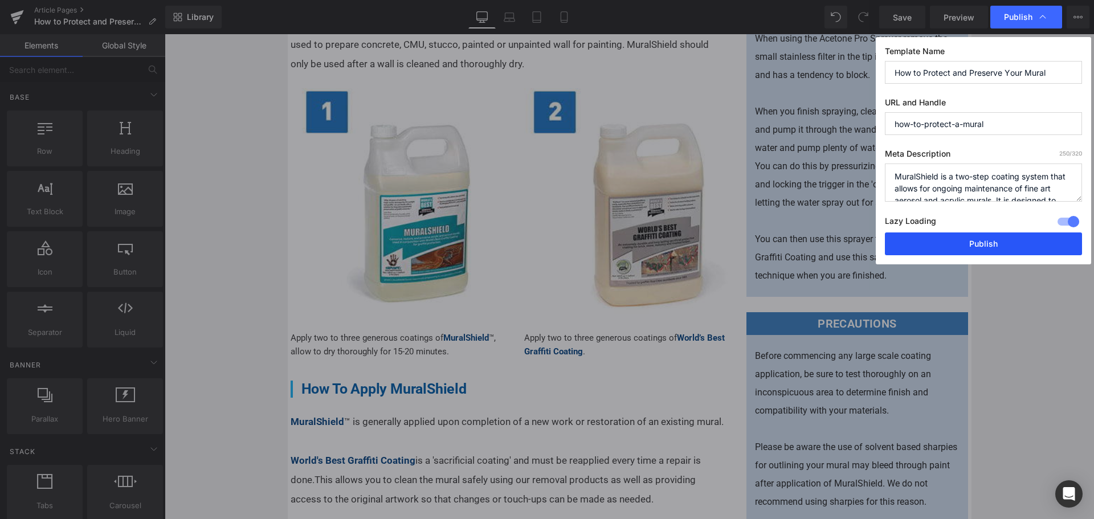
click at [978, 250] on button "Publish" at bounding box center [983, 244] width 197 height 23
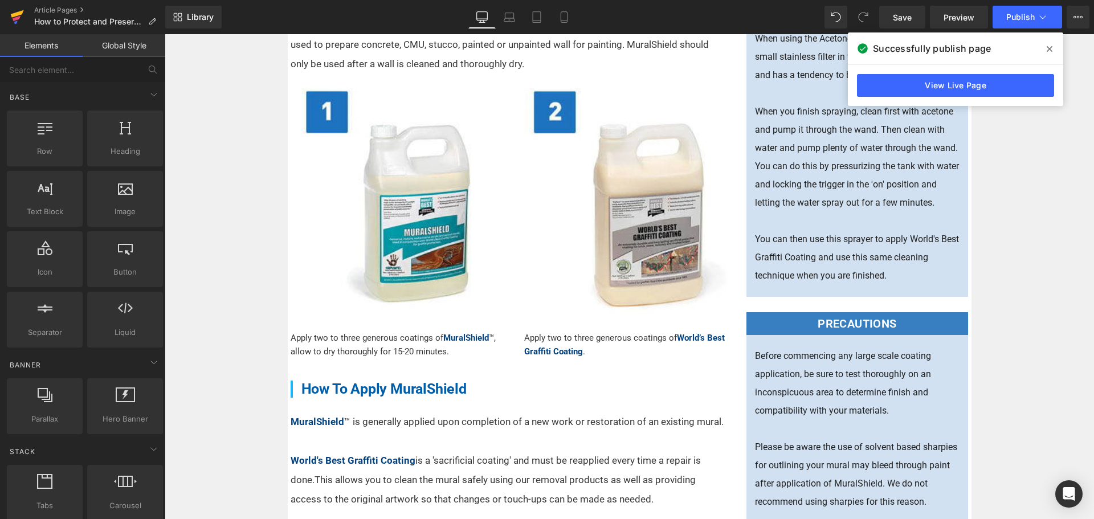
click at [18, 17] on icon at bounding box center [17, 18] width 8 height 5
